Goal: Task Accomplishment & Management: Complete application form

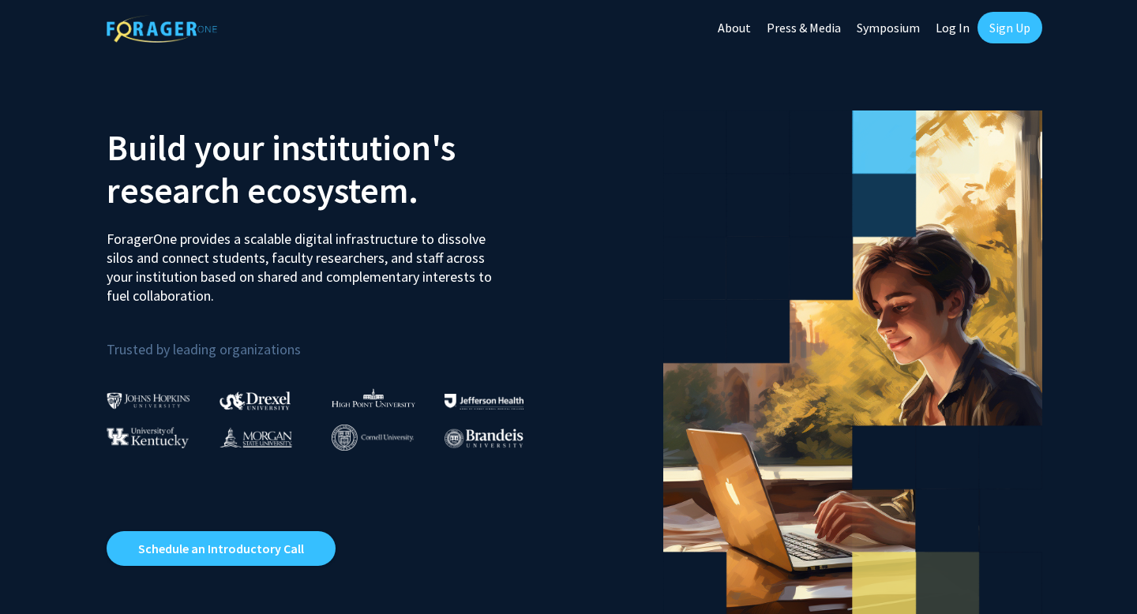
click at [1009, 23] on link "Sign Up" at bounding box center [1009, 28] width 65 height 32
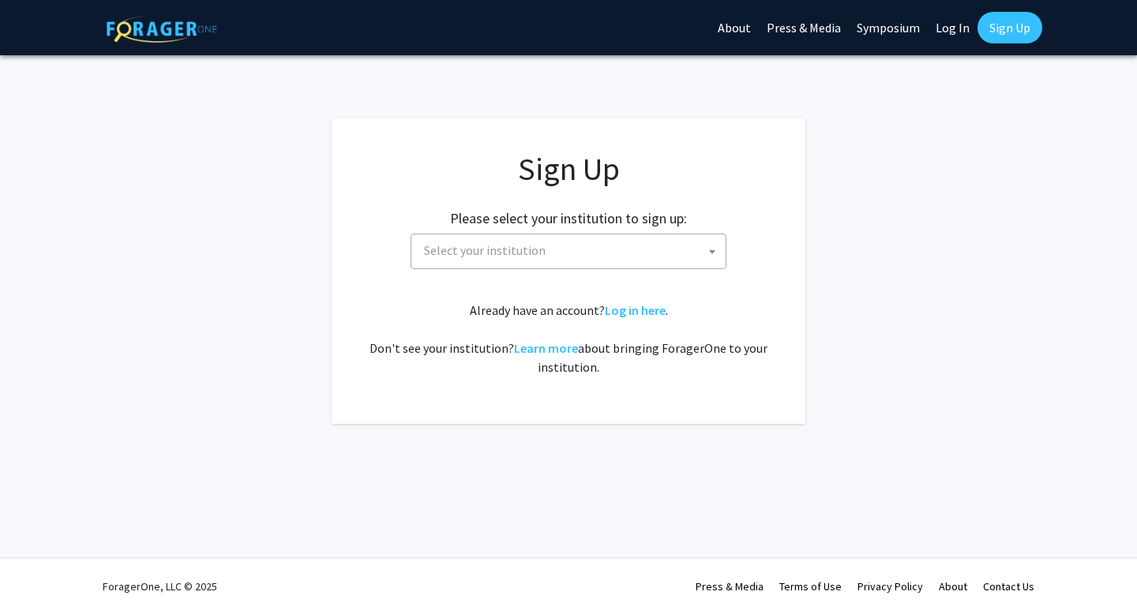
click at [577, 253] on span "Select your institution" at bounding box center [572, 250] width 308 height 32
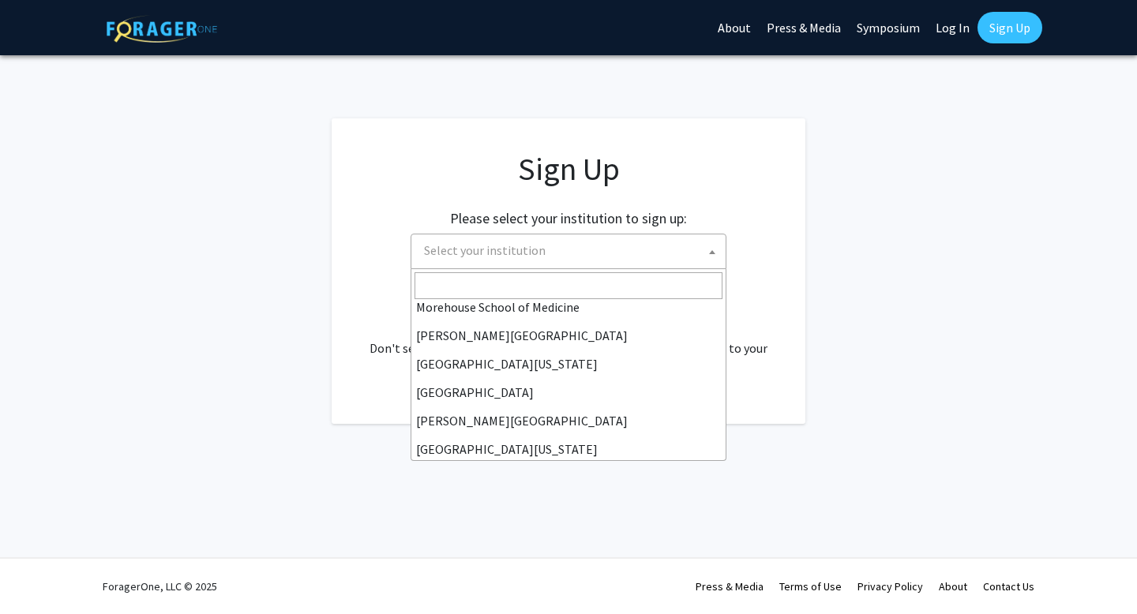
scroll to position [552, 0]
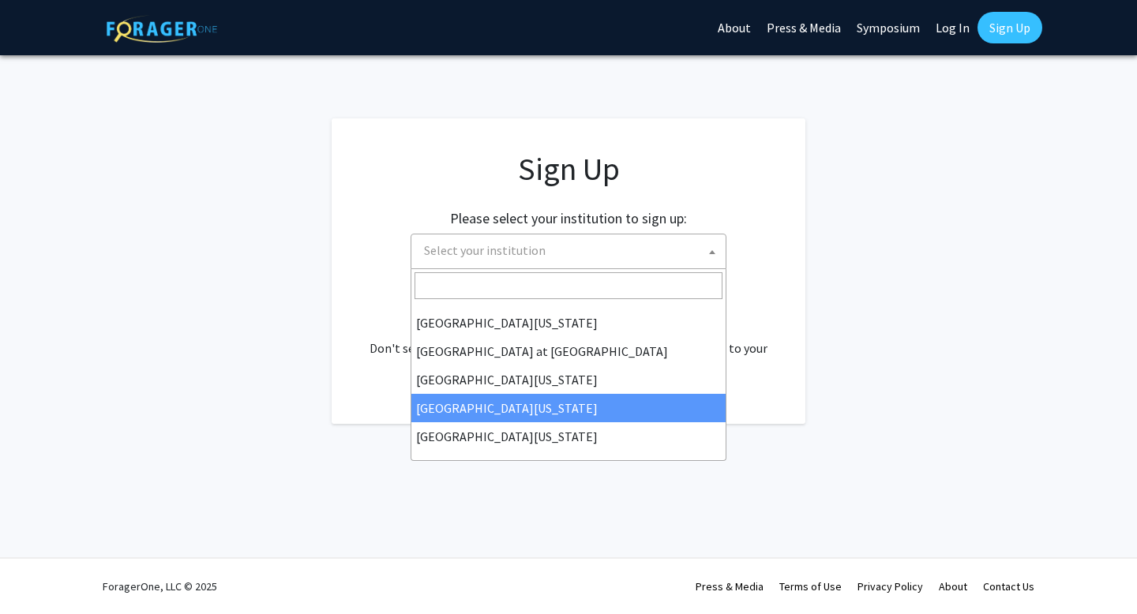
select select "31"
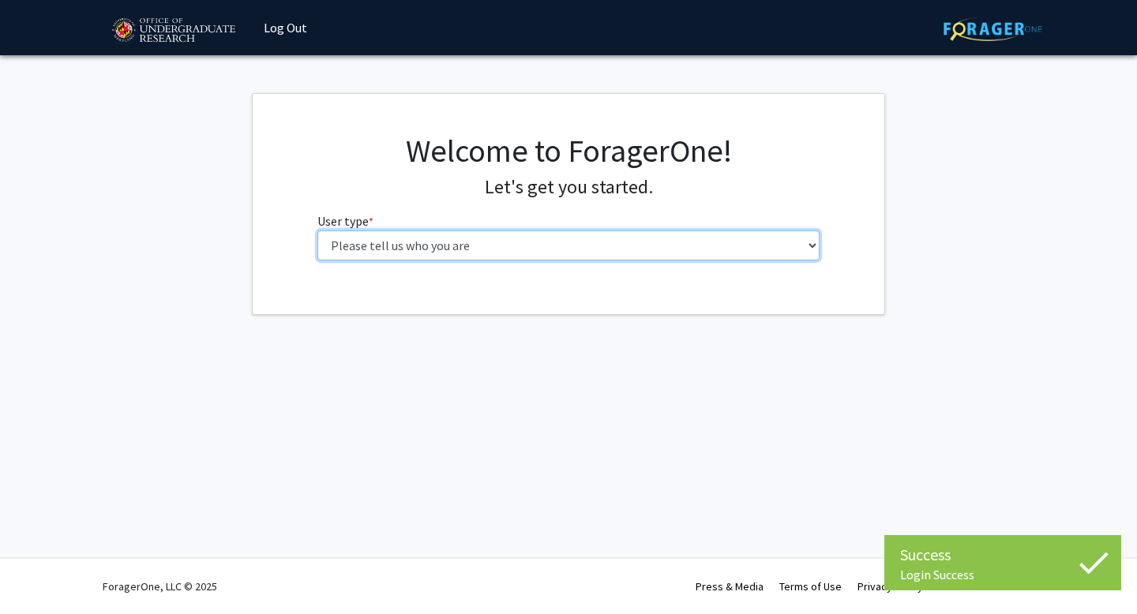
click at [624, 235] on select "Please tell us who you are Undergraduate Student Master's Student Doctoral Cand…" at bounding box center [568, 245] width 503 height 30
select select "1: undergrad"
click at [317, 230] on select "Please tell us who you are Undergraduate Student Master's Student Doctoral Cand…" at bounding box center [568, 245] width 503 height 30
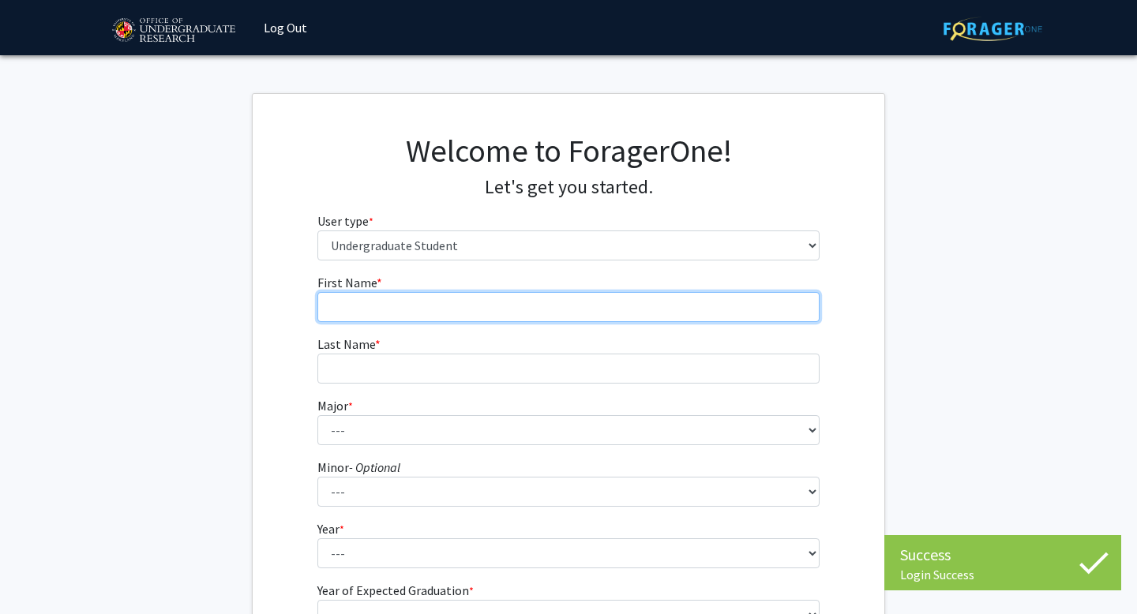
click at [556, 296] on input "First Name * required" at bounding box center [568, 307] width 503 height 30
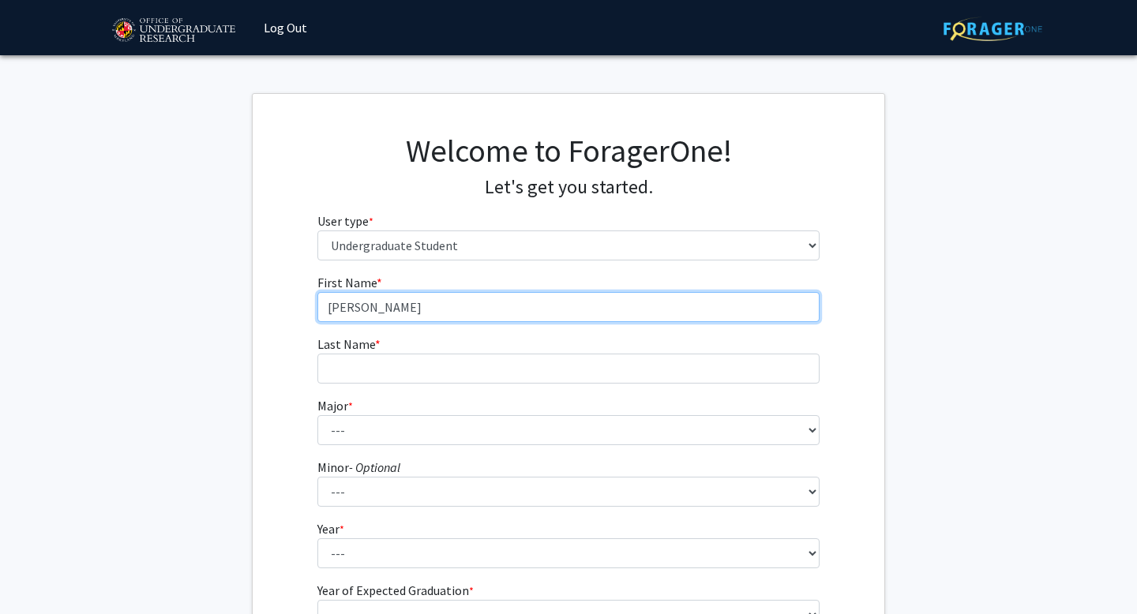
type input "[PERSON_NAME]"
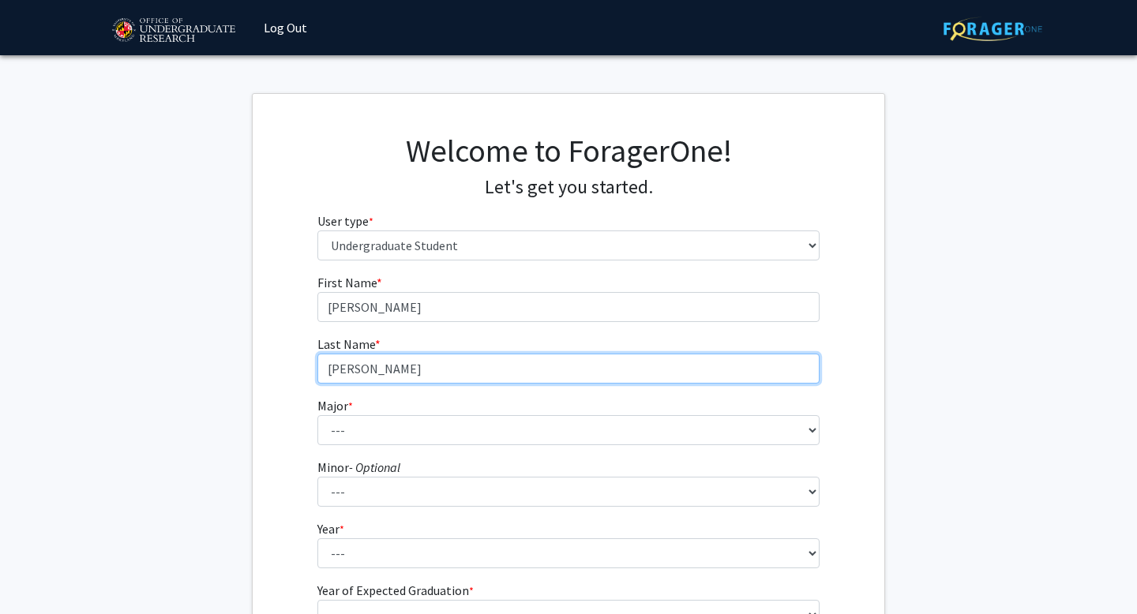
type input "[PERSON_NAME]"
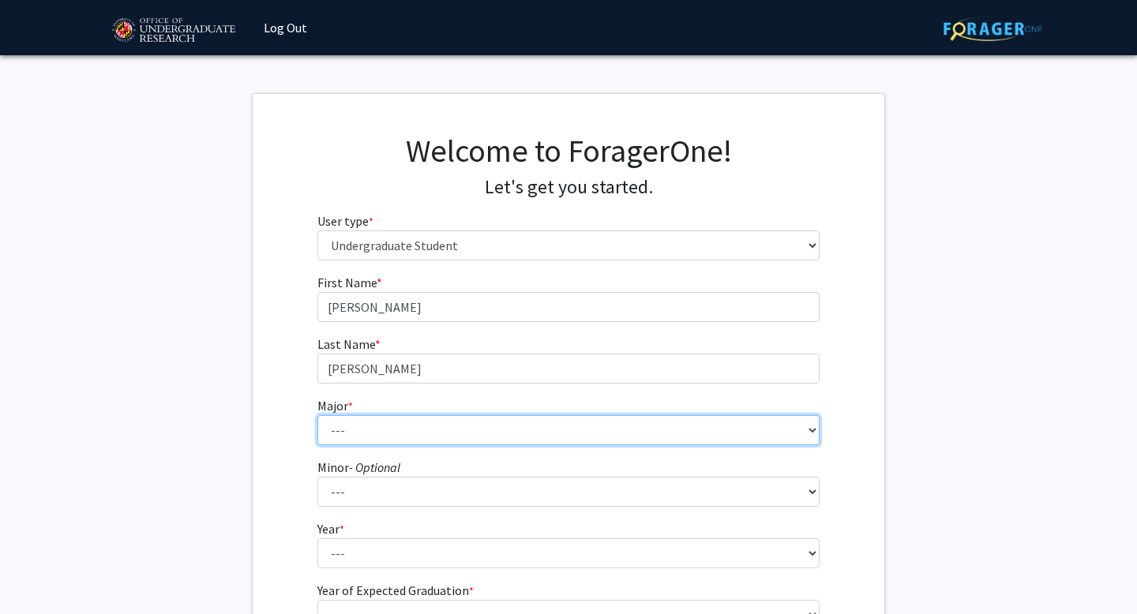
click at [354, 431] on select "--- Accounting Aerospace Engineering African American and Africana Studies Agri…" at bounding box center [568, 430] width 503 height 30
select select "69: 2370"
click at [317, 415] on select "--- Accounting Aerospace Engineering African American and Africana Studies Agri…" at bounding box center [568, 430] width 503 height 30
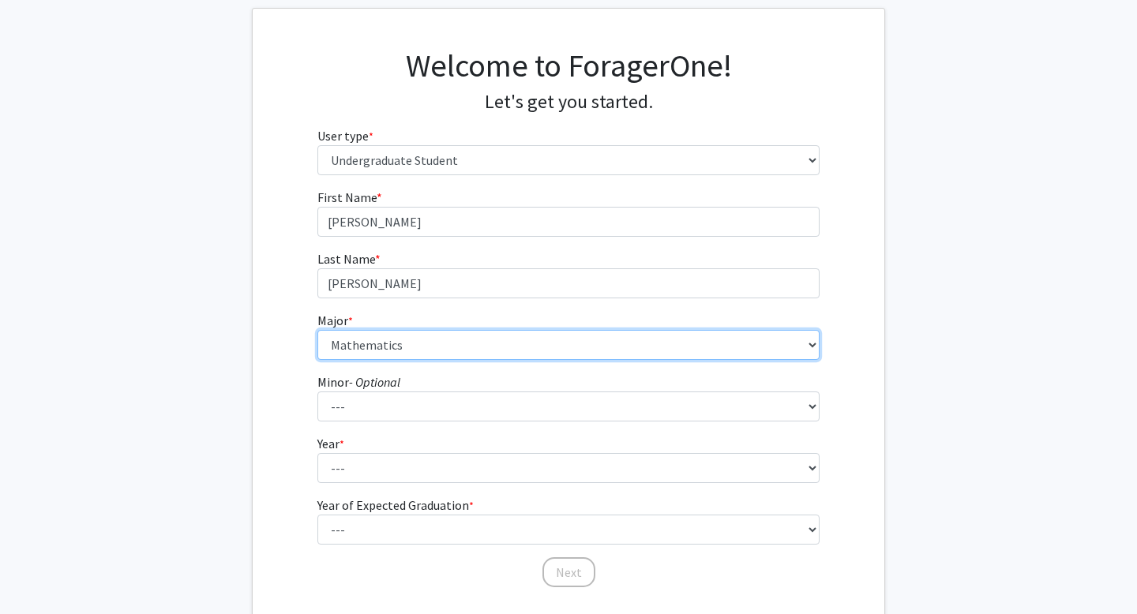
scroll to position [90, 0]
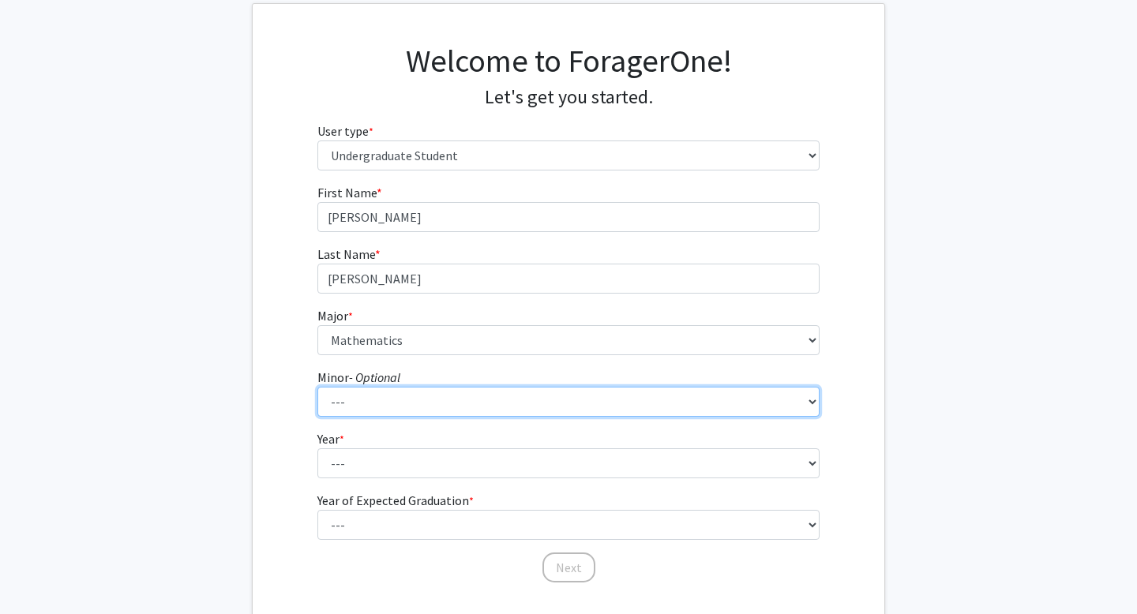
click at [403, 404] on select "--- Actuarial Mathematics Advanced Cybersecurity Experience for Students Africa…" at bounding box center [568, 402] width 503 height 30
select select "25: 1828"
click at [317, 387] on select "--- Actuarial Mathematics Advanced Cybersecurity Experience for Students Africa…" at bounding box center [568, 402] width 503 height 30
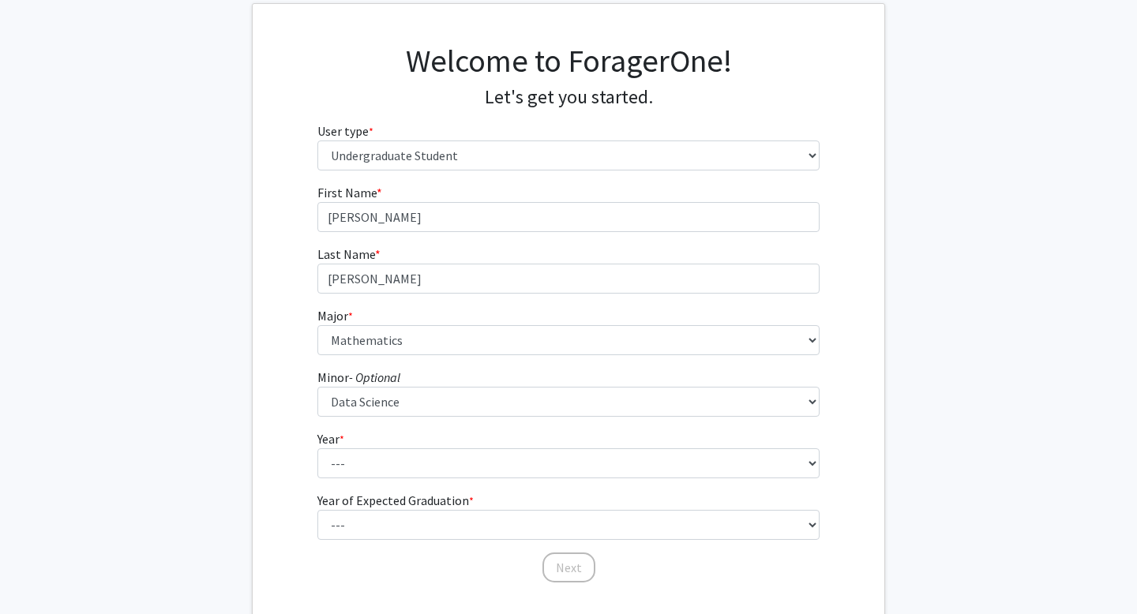
click at [298, 402] on div "First Name * required [PERSON_NAME] Last Name * required [PERSON_NAME] Major * …" at bounding box center [568, 383] width 631 height 401
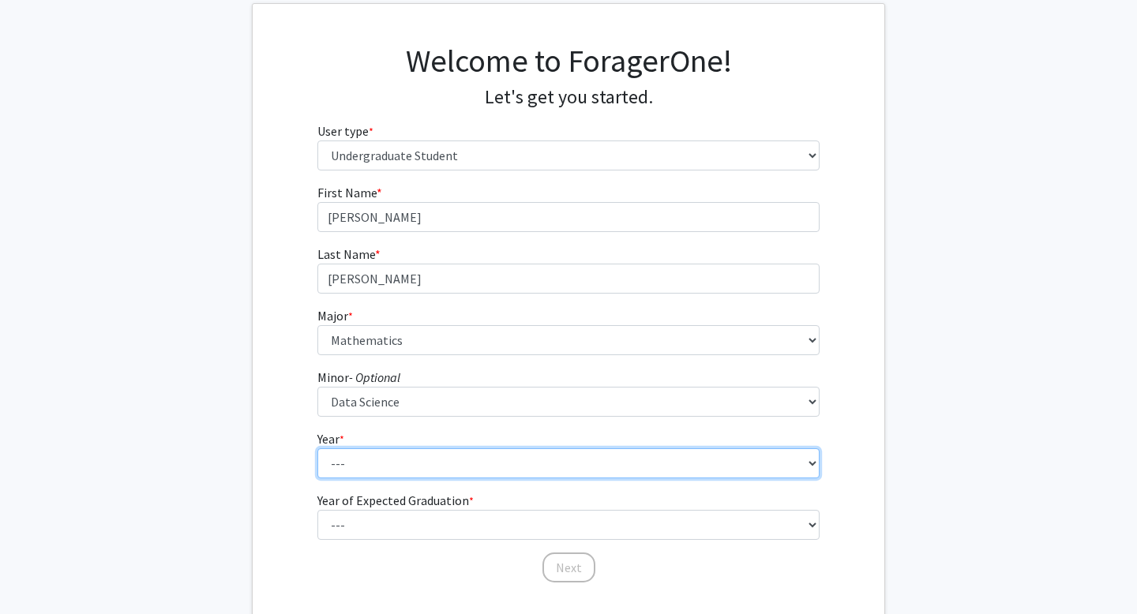
click at [397, 462] on select "--- First-year Sophomore Junior Senior Postbaccalaureate Certificate" at bounding box center [568, 463] width 503 height 30
select select "3: junior"
click at [317, 448] on select "--- First-year Sophomore Junior Senior Postbaccalaureate Certificate" at bounding box center [568, 463] width 503 height 30
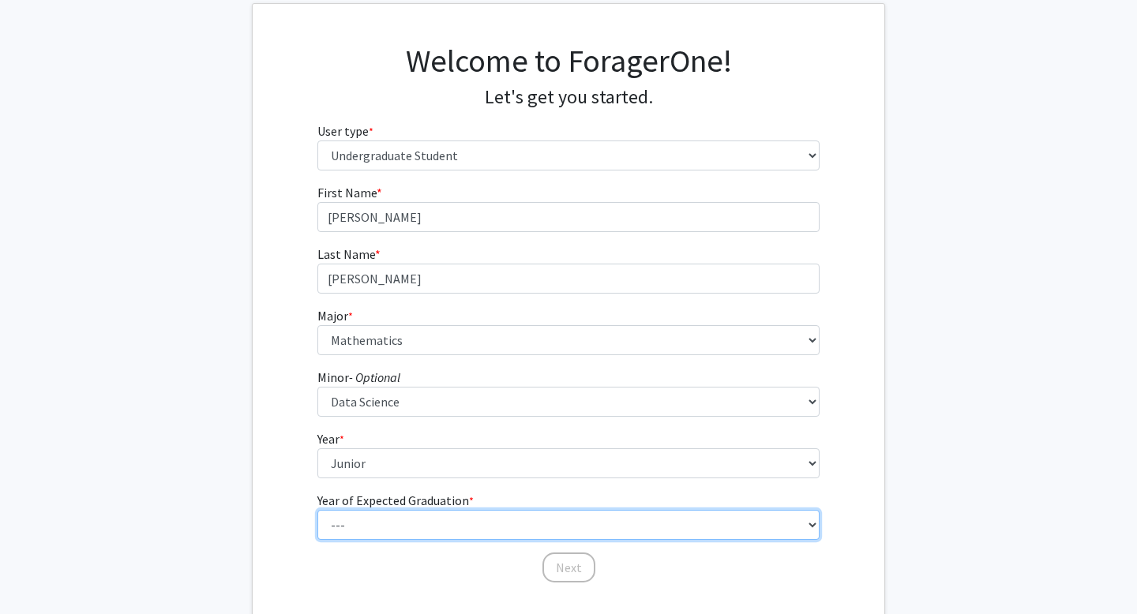
click at [383, 511] on select "--- 2025 2026 2027 2028 2029 2030 2031 2032 2033 2034" at bounding box center [568, 525] width 503 height 30
select select "3: 2027"
click at [317, 510] on select "--- 2025 2026 2027 2028 2029 2030 2031 2032 2033 2034" at bounding box center [568, 525] width 503 height 30
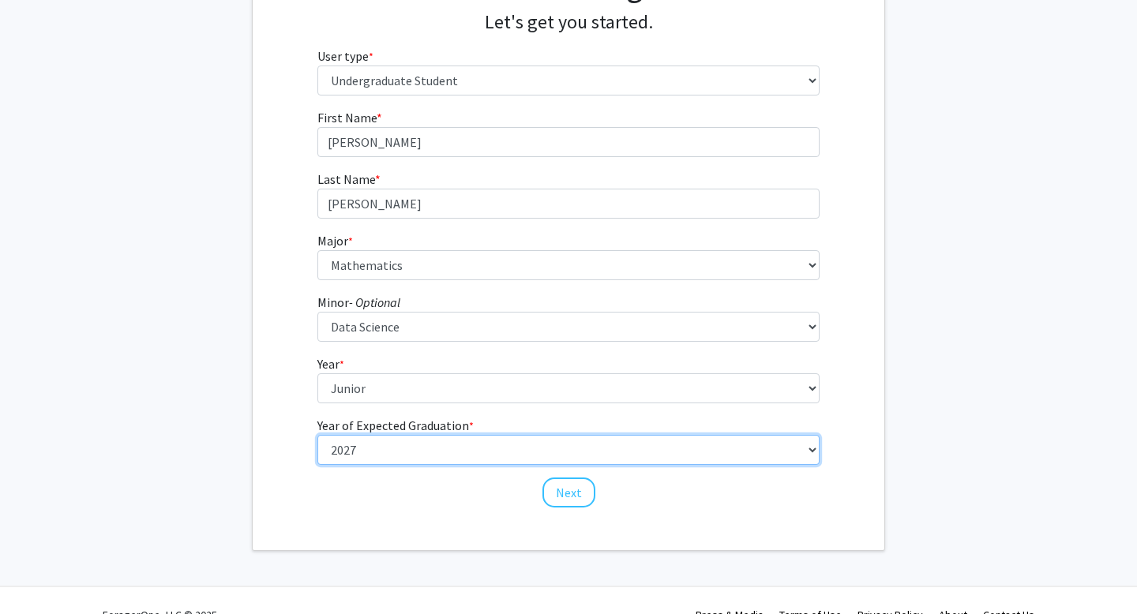
scroll to position [184, 0]
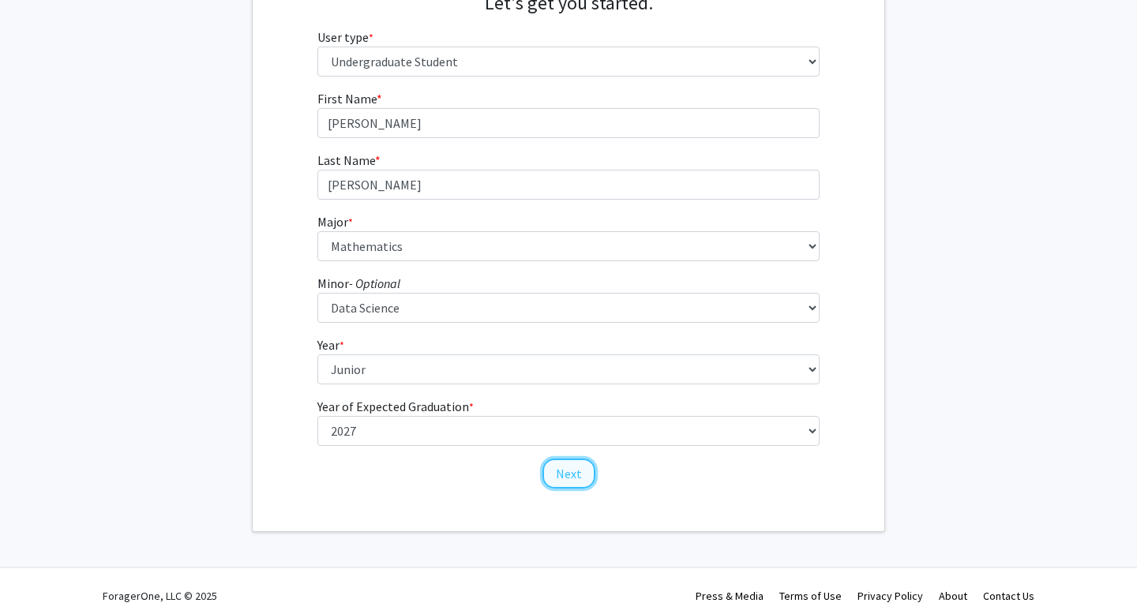
click at [555, 472] on button "Next" at bounding box center [568, 474] width 53 height 30
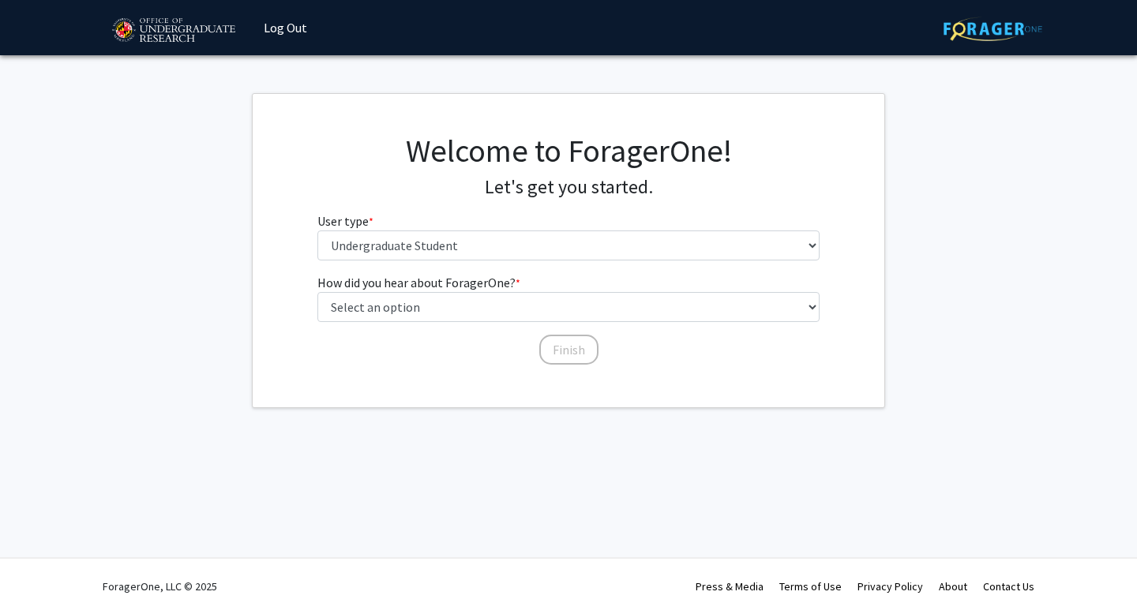
scroll to position [0, 0]
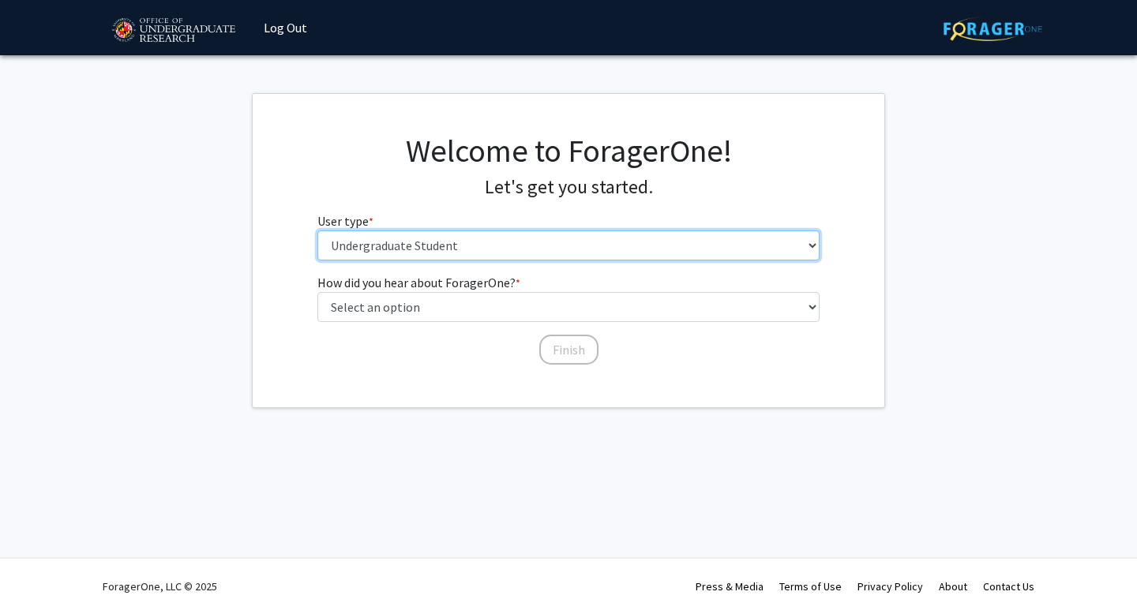
click at [451, 249] on select "Please tell us who you are Undergraduate Student Master's Student Doctoral Cand…" at bounding box center [568, 245] width 503 height 30
click at [317, 230] on select "Please tell us who you are Undergraduate Student Master's Student Doctoral Cand…" at bounding box center [568, 245] width 503 height 30
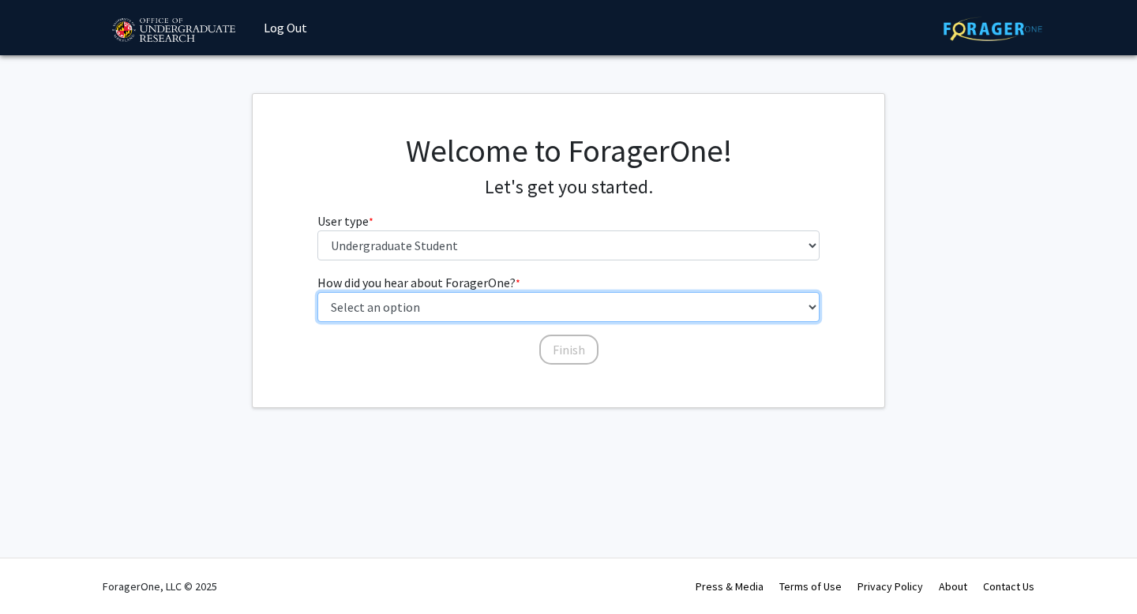
click at [477, 307] on select "Select an option Peer/student recommendation Faculty/staff recommendation Unive…" at bounding box center [568, 307] width 503 height 30
select select "3: university_website"
click at [317, 292] on select "Select an option Peer/student recommendation Faculty/staff recommendation Unive…" at bounding box center [568, 307] width 503 height 30
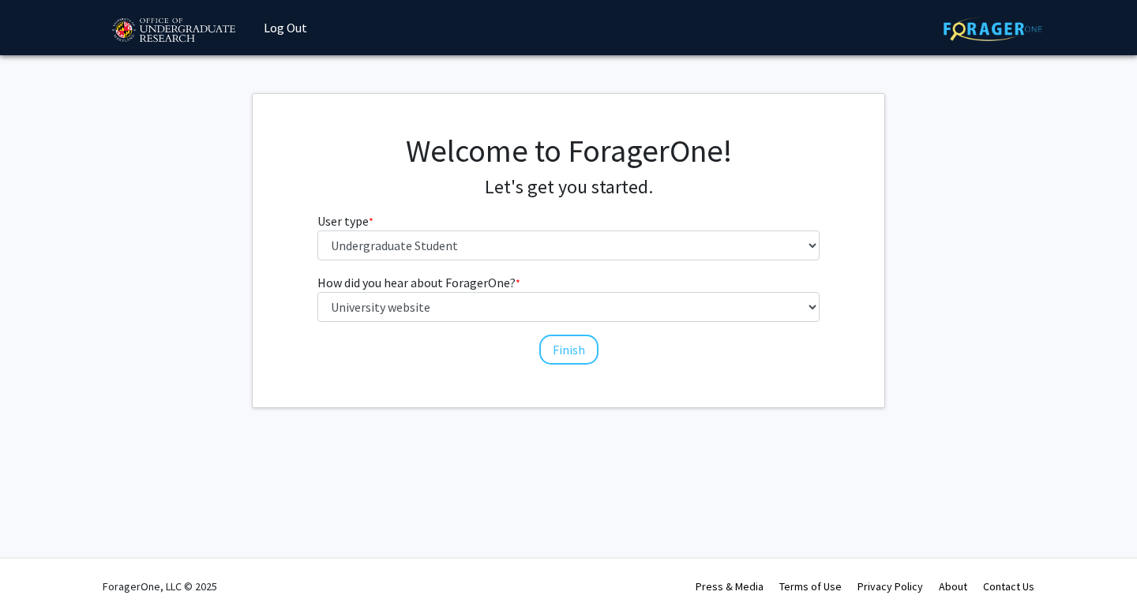
click at [460, 369] on div "Welcome to ForagerOne! Let's get you started. User type * required Please tell …" at bounding box center [568, 250] width 631 height 313
click at [552, 344] on button "Finish" at bounding box center [568, 350] width 59 height 30
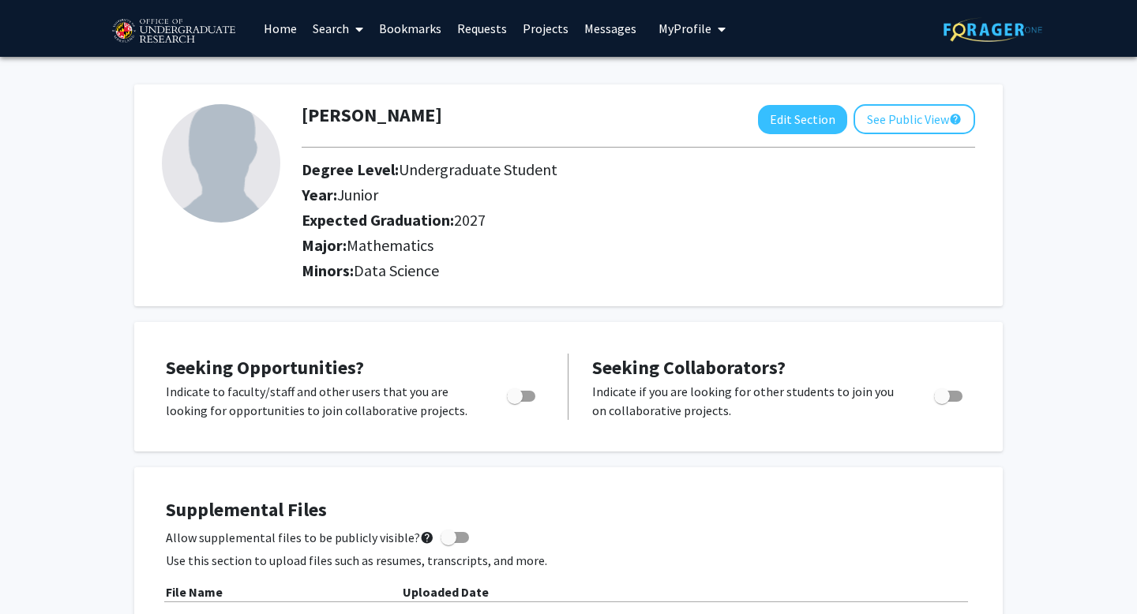
click at [362, 28] on icon at bounding box center [359, 29] width 8 height 13
click at [358, 93] on span "Students" at bounding box center [353, 104] width 96 height 32
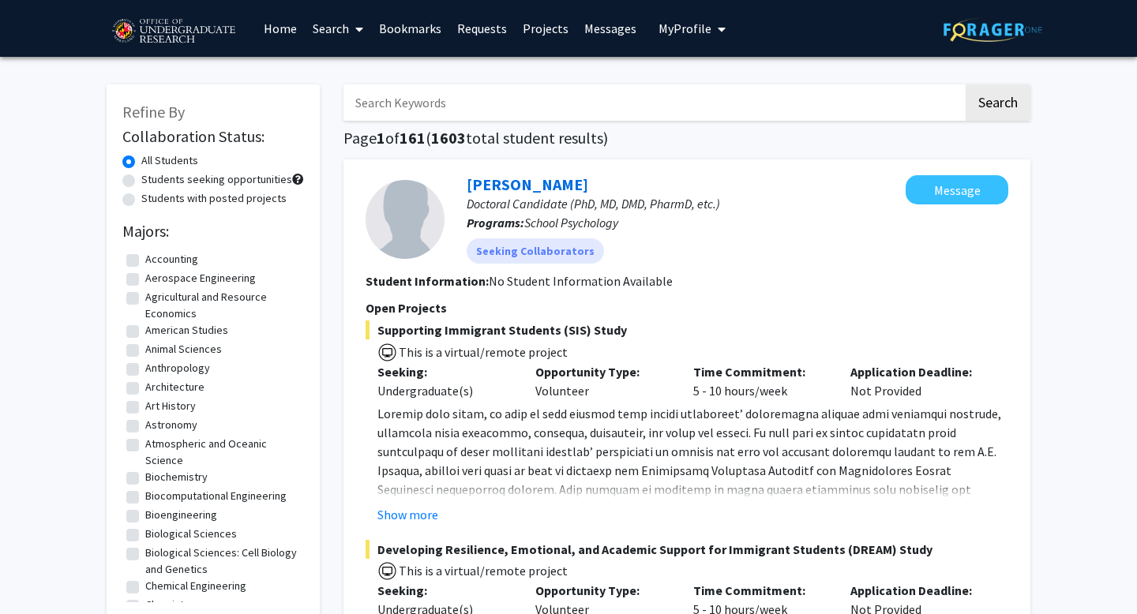
click at [360, 21] on span at bounding box center [356, 29] width 14 height 55
click at [552, 21] on link "Projects" at bounding box center [546, 28] width 62 height 55
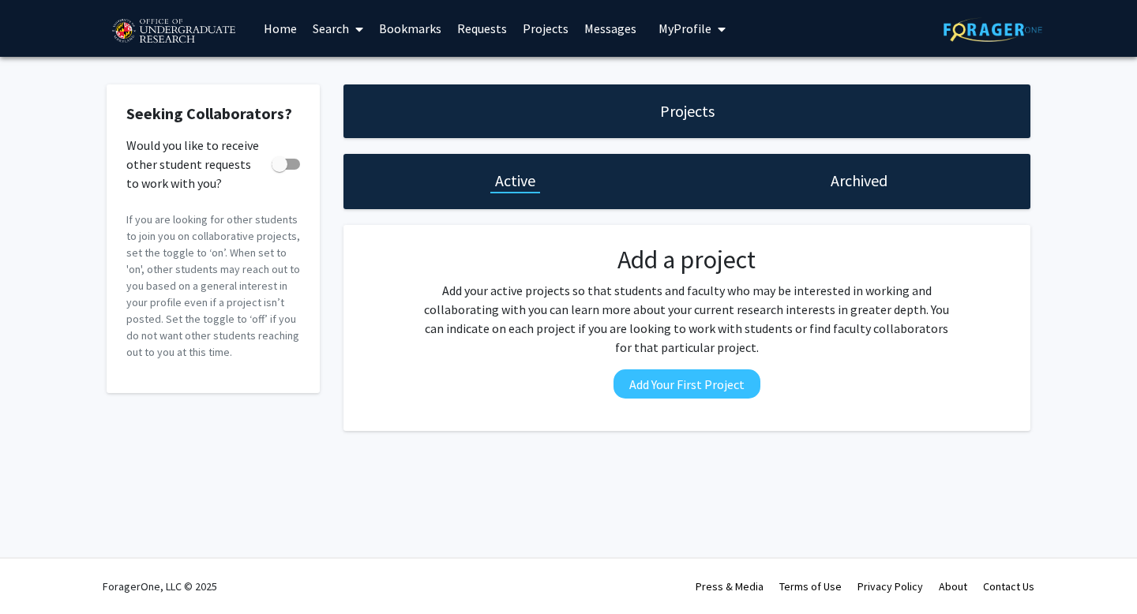
click at [704, 35] on span "My Profile" at bounding box center [684, 29] width 53 height 16
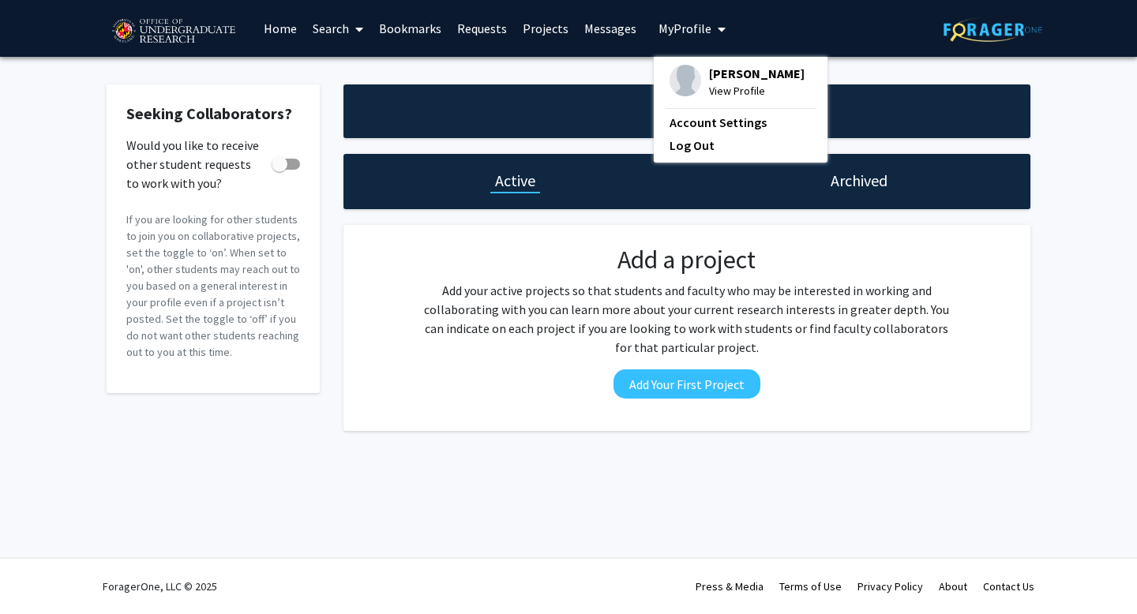
click at [711, 33] on span "My profile dropdown to access profile and logout" at bounding box center [718, 29] width 14 height 55
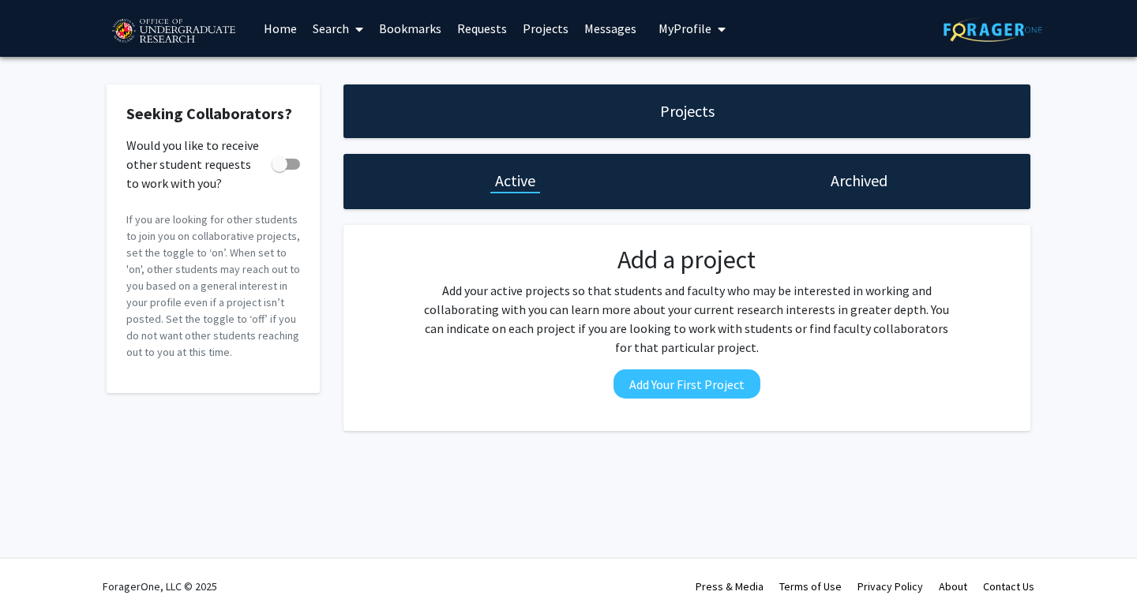
click at [331, 24] on link "Search" at bounding box center [338, 28] width 66 height 55
click at [340, 109] on span "Students" at bounding box center [353, 104] width 96 height 32
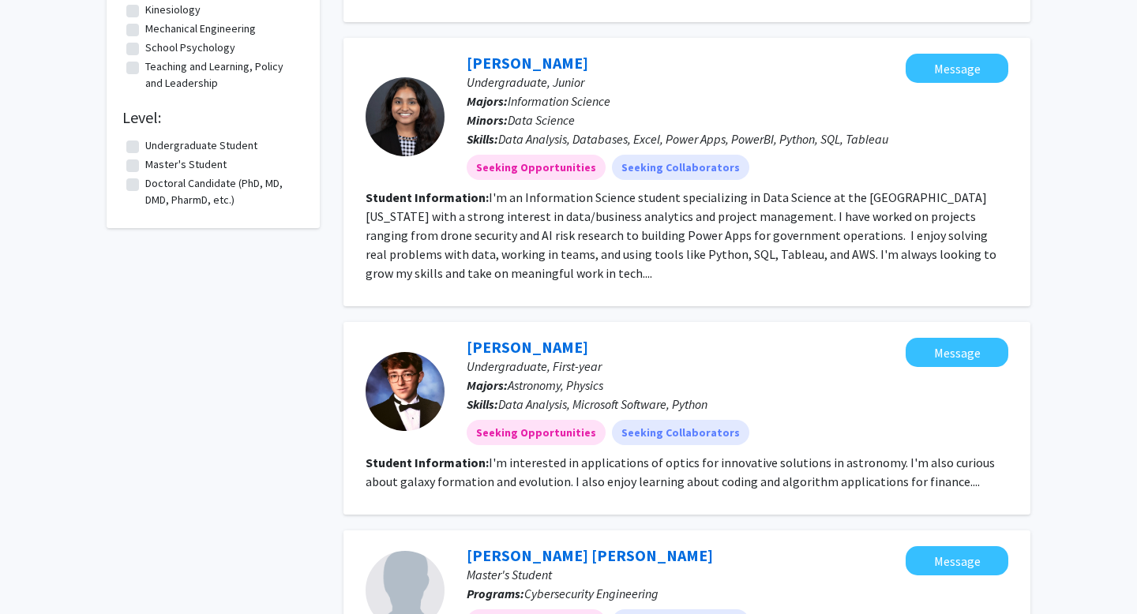
scroll to position [1535, 0]
